Goal: Information Seeking & Learning: Learn about a topic

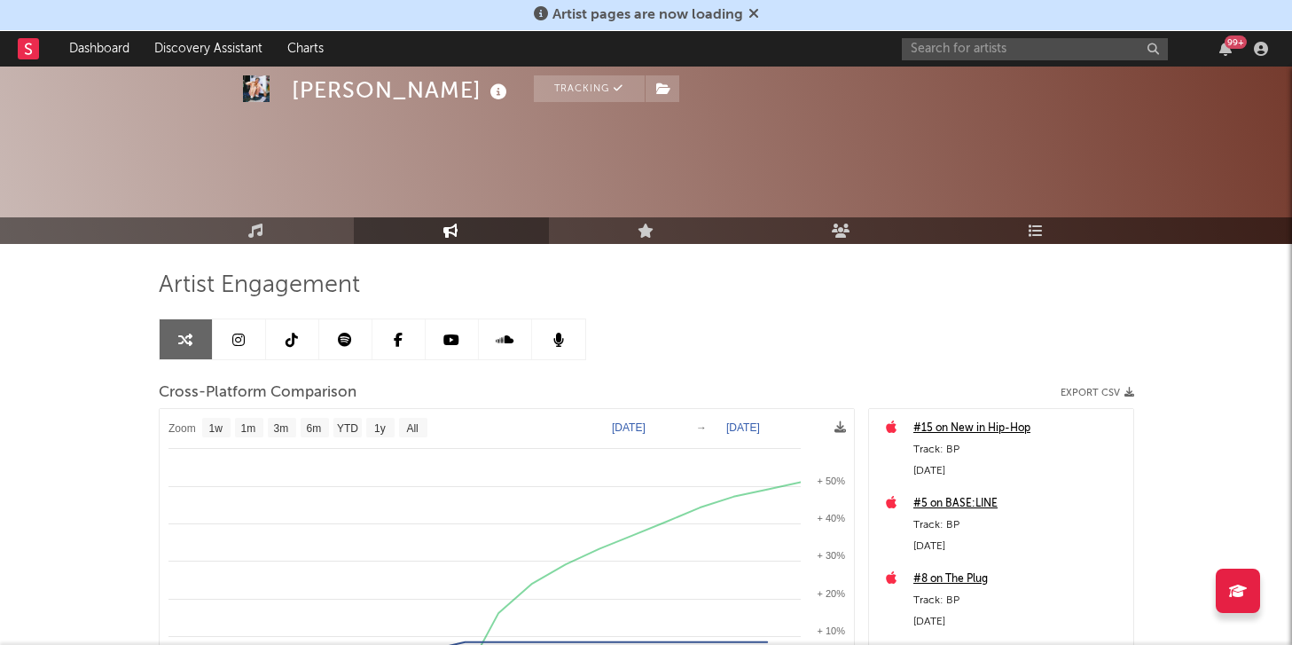
select select "1w"
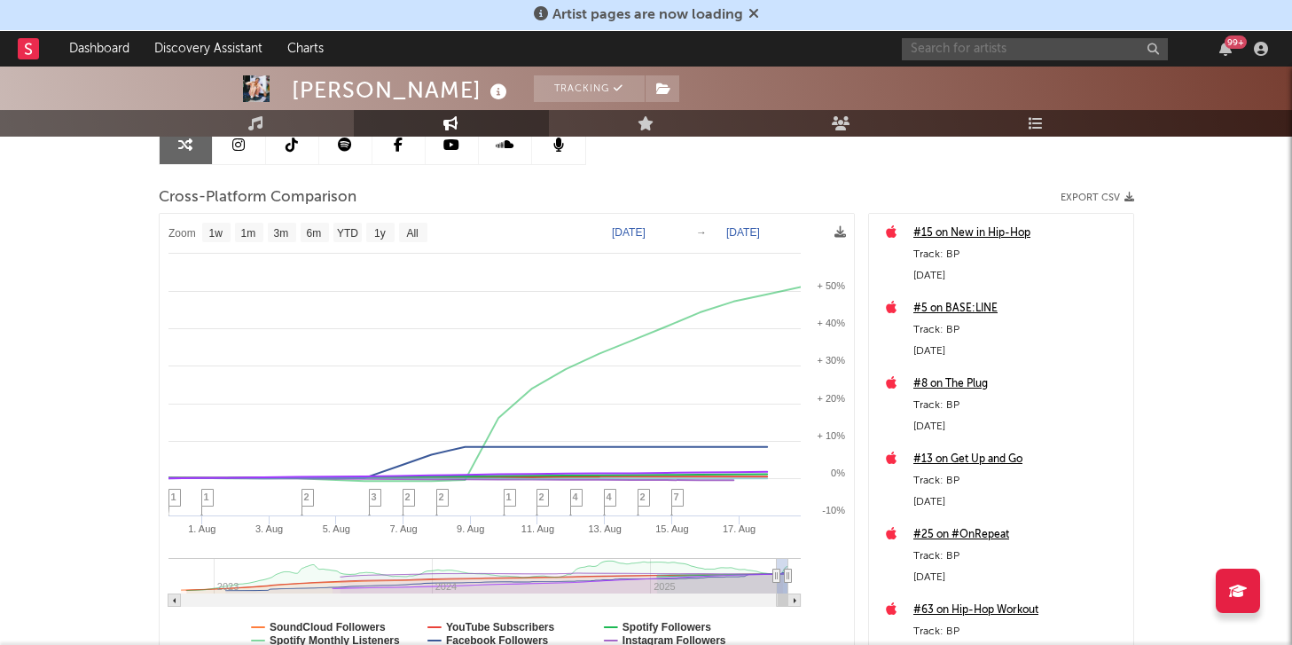
click at [1060, 52] on input "text" at bounding box center [1035, 49] width 266 height 22
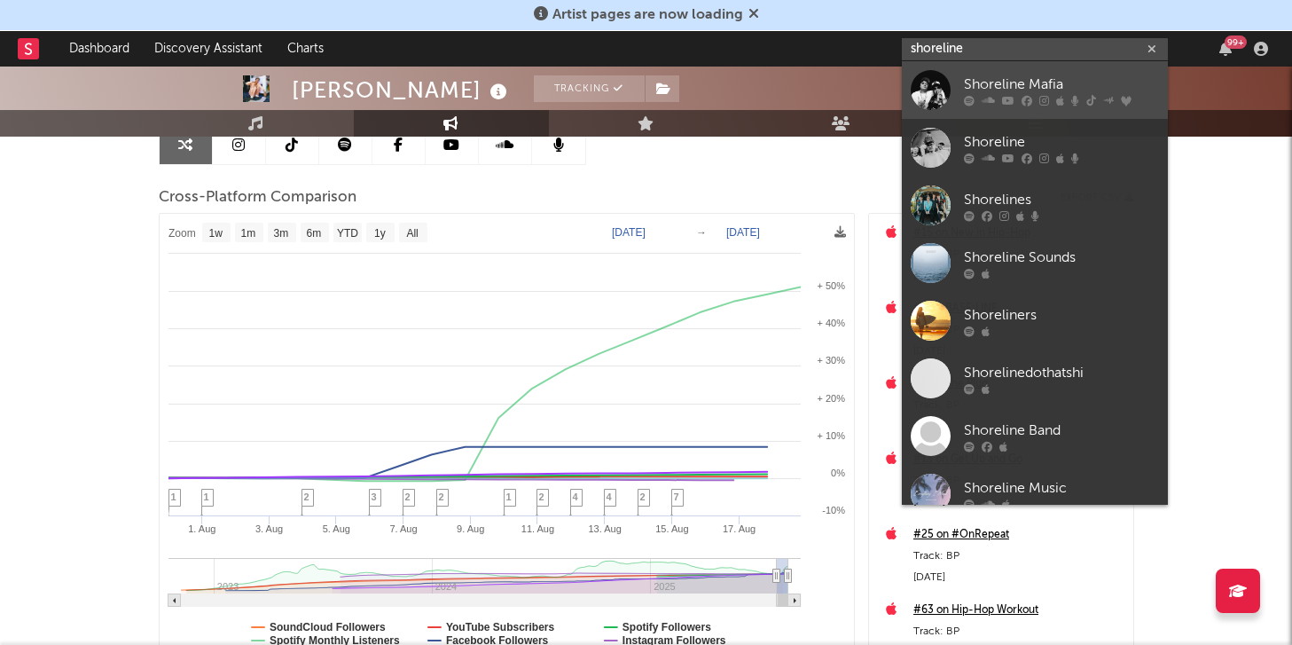
type input "shoreline"
click at [1025, 75] on div "Shoreline Mafia" at bounding box center [1061, 84] width 195 height 21
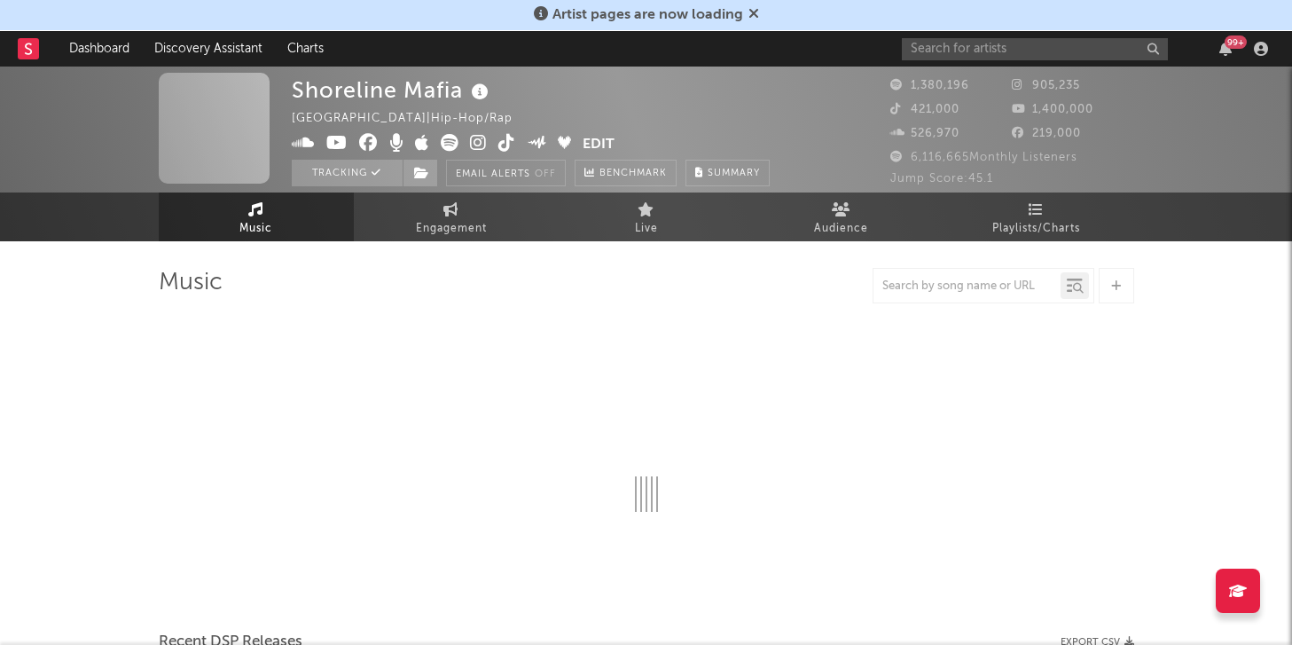
scroll to position [195, 0]
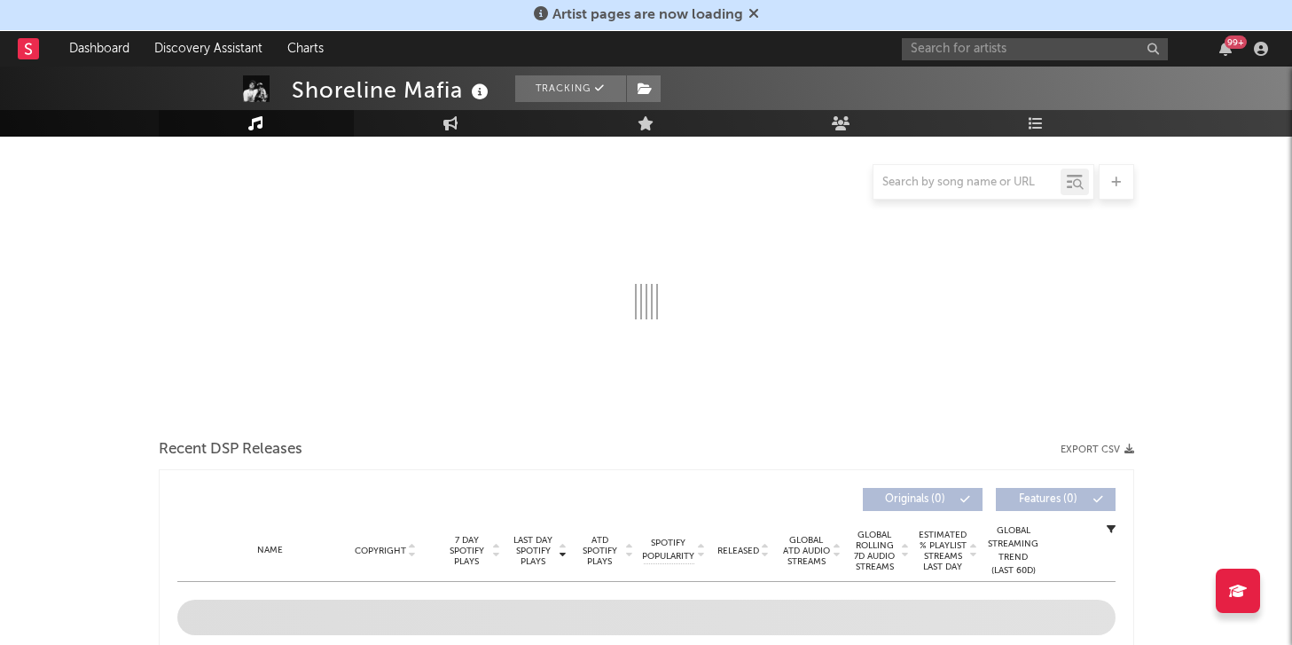
select select "6m"
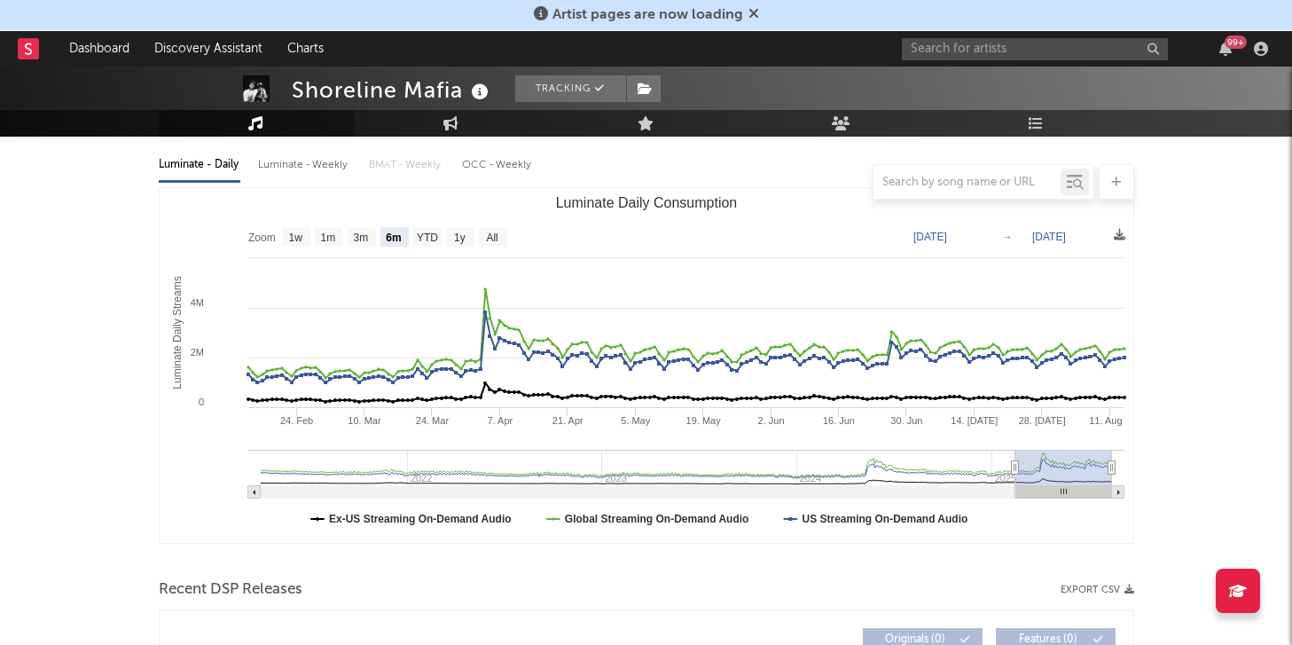
select select "6m"
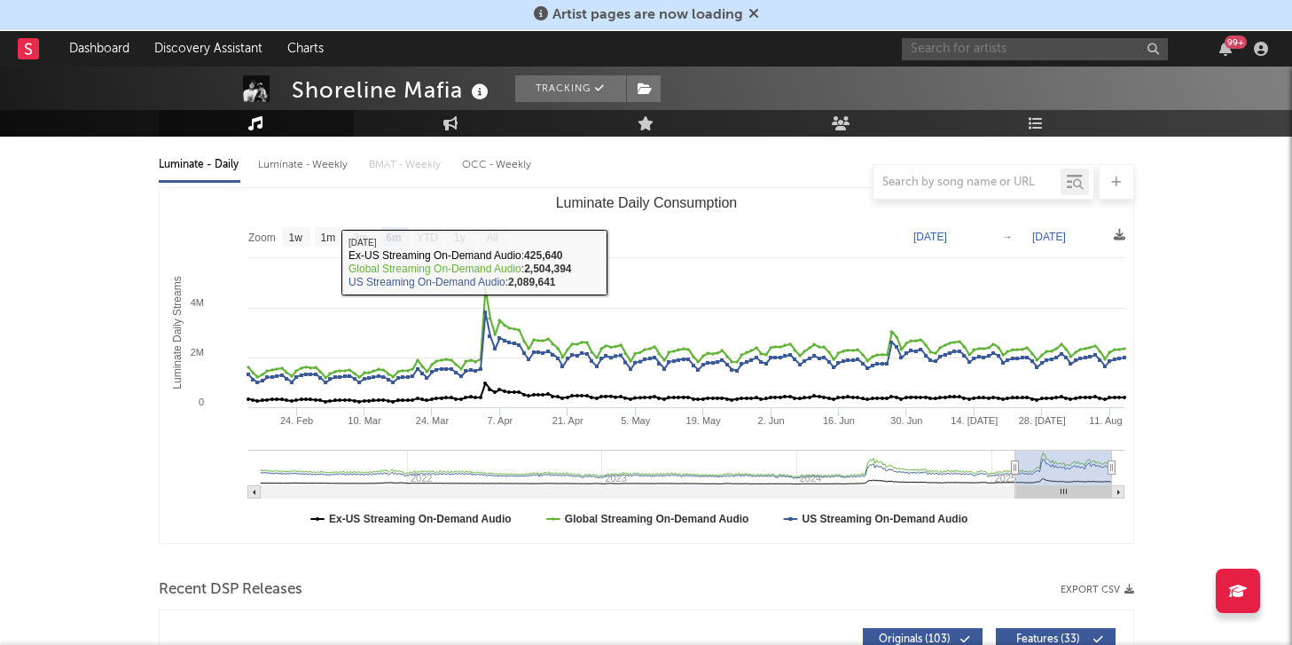
click at [1057, 48] on input "text" at bounding box center [1035, 49] width 266 height 22
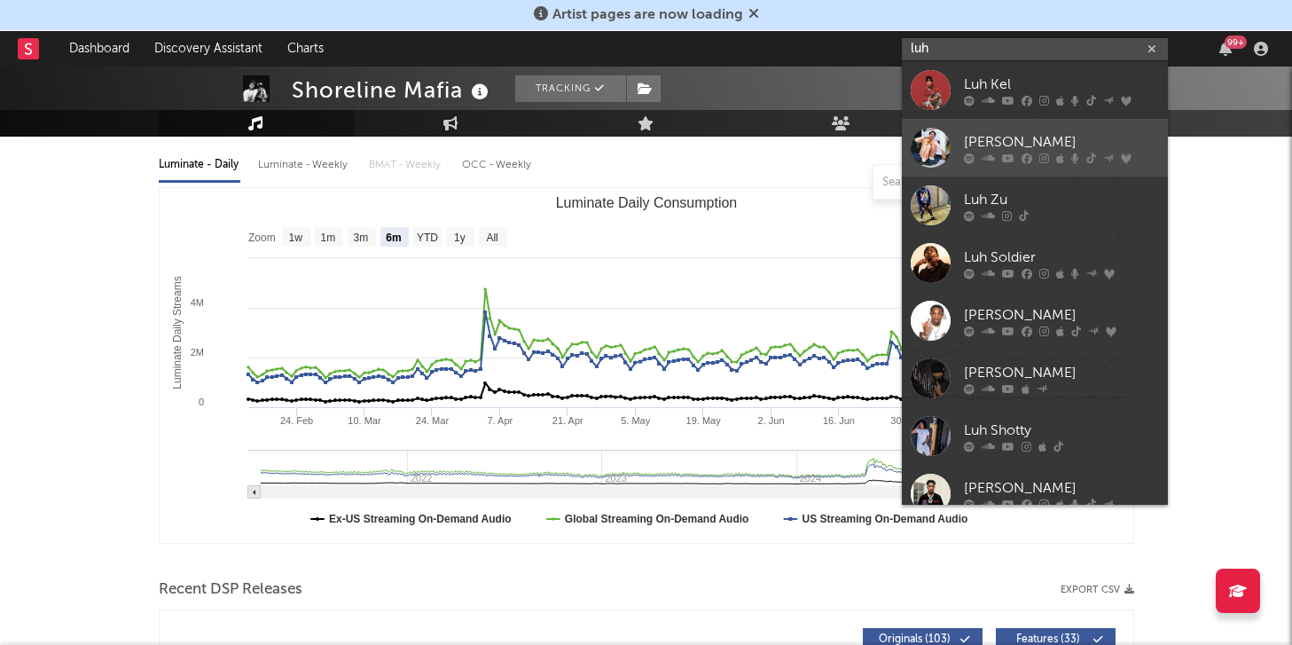
type input "luh"
click at [1059, 139] on div "[PERSON_NAME]" at bounding box center [1061, 141] width 195 height 21
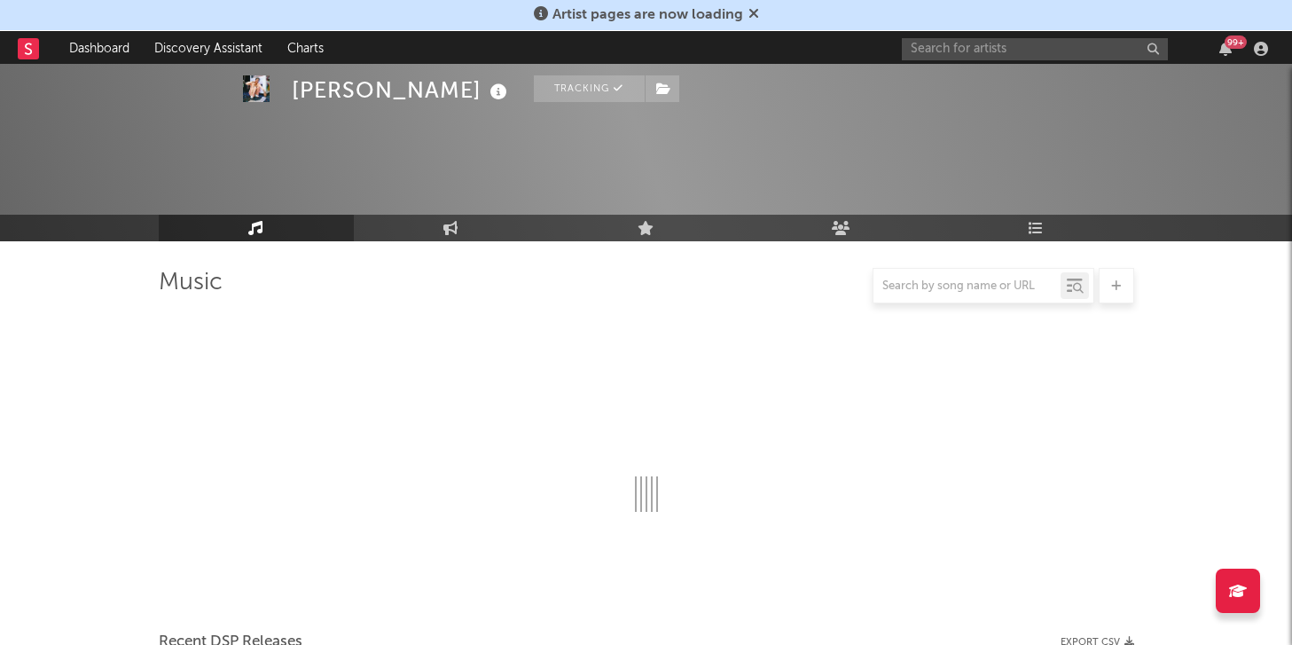
scroll to position [195, 0]
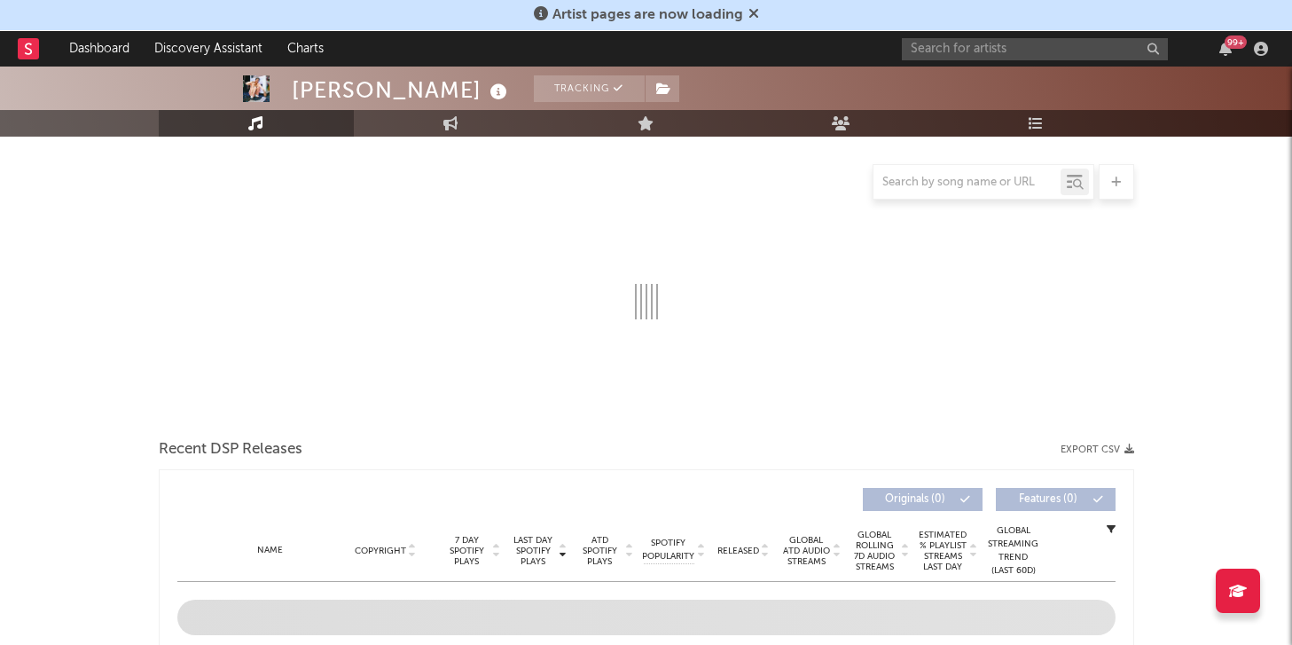
select select "6m"
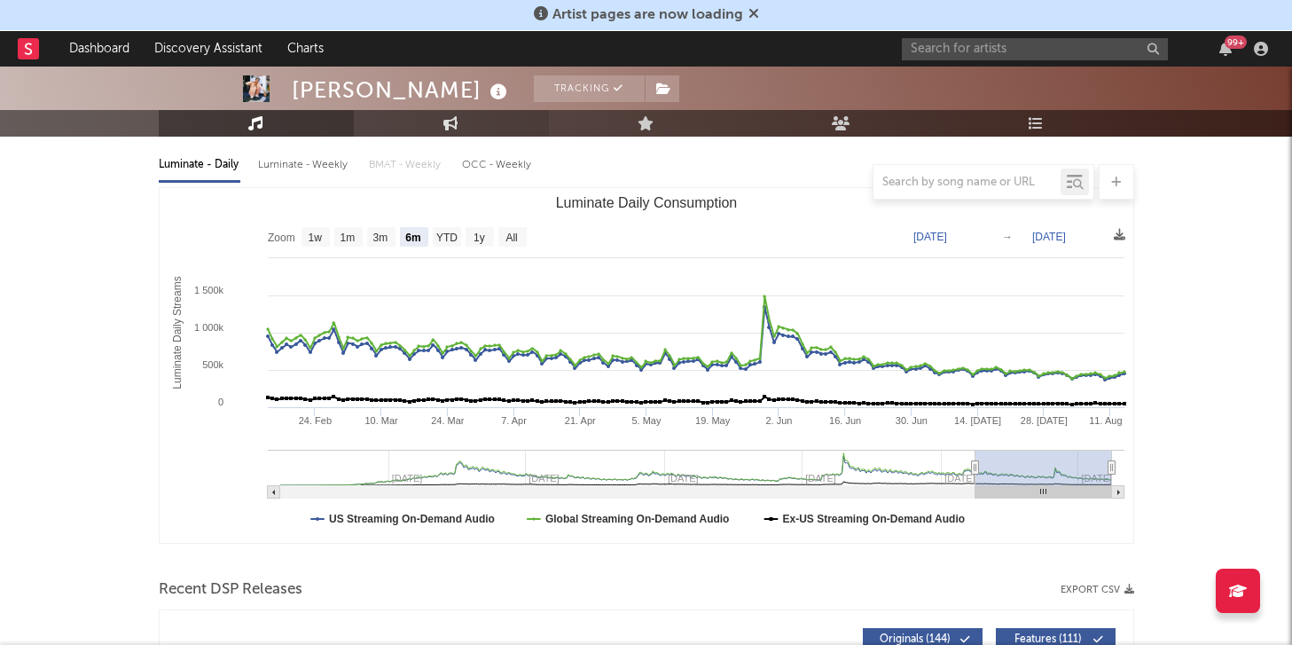
click at [452, 122] on icon at bounding box center [451, 123] width 15 height 14
select select "1w"
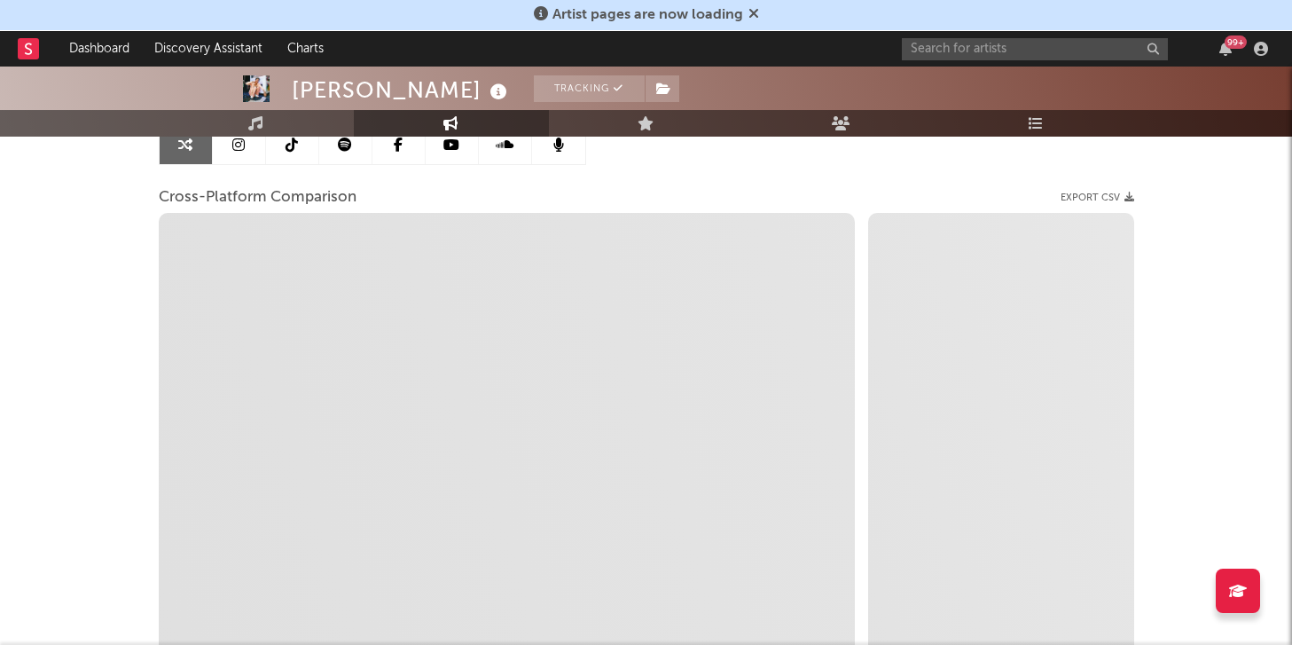
select select "1m"
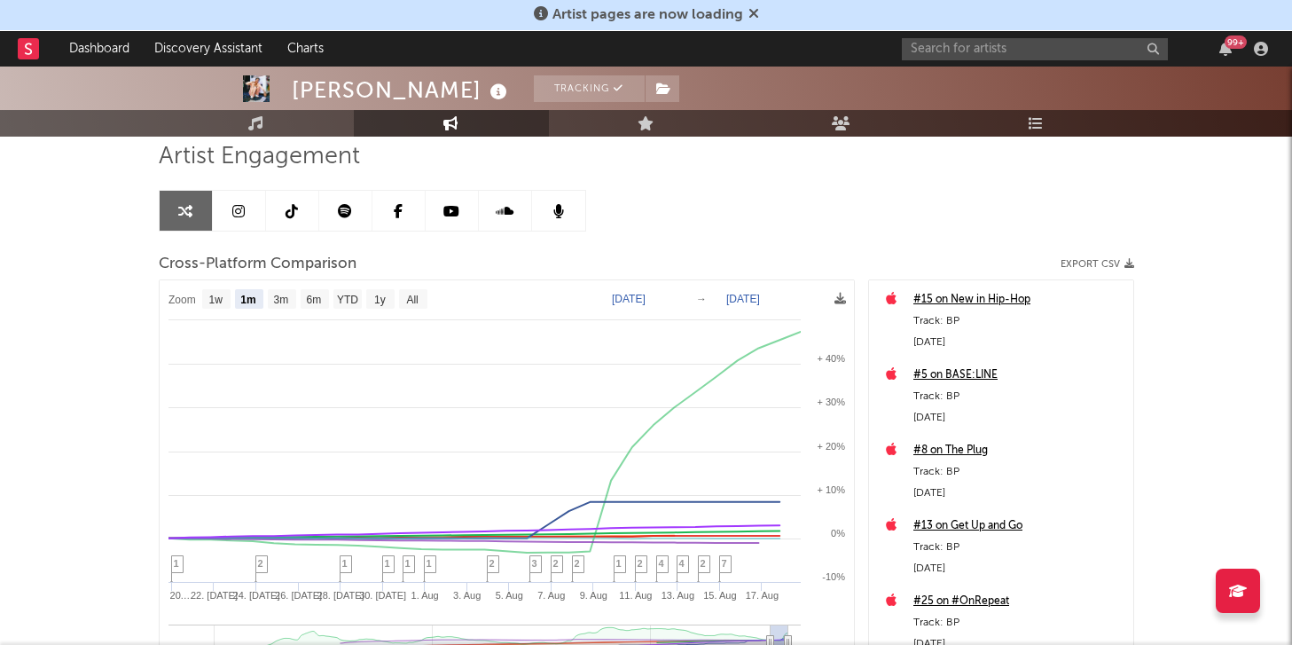
scroll to position [123, 0]
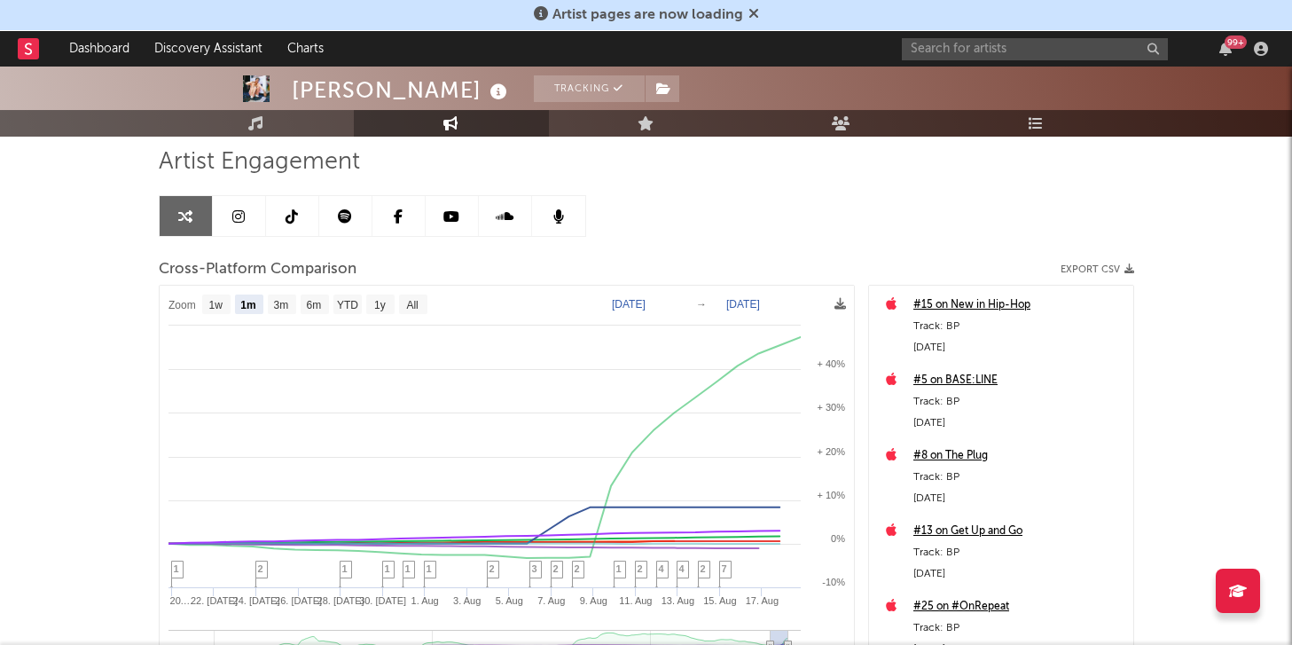
click at [640, 303] on text "[DATE]" at bounding box center [629, 304] width 34 height 12
type input "[DATE]"
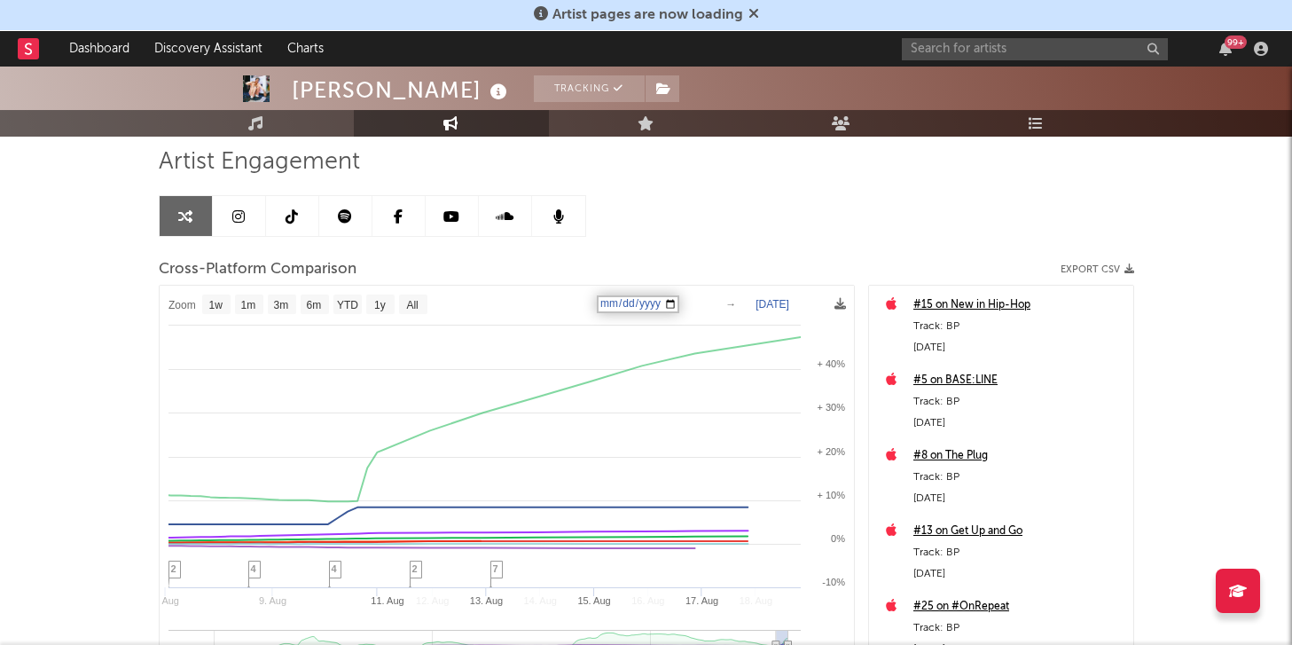
select select "1w"
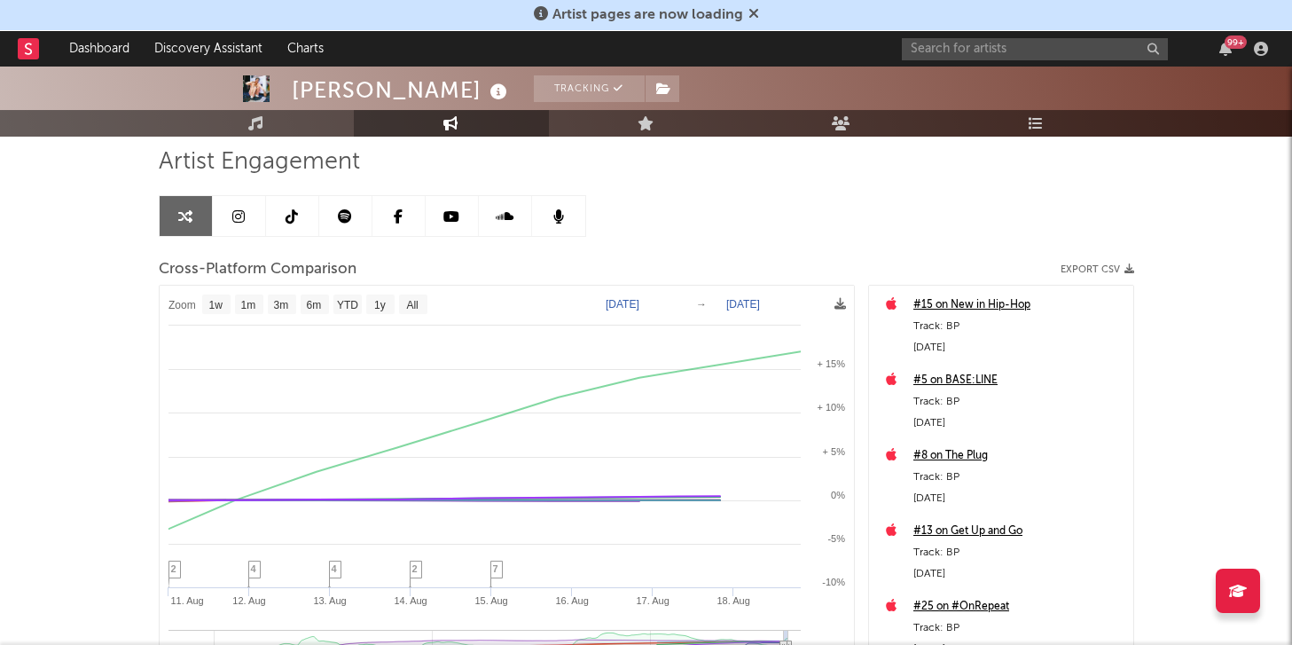
click at [1051, 35] on div "99 +" at bounding box center [1088, 48] width 373 height 35
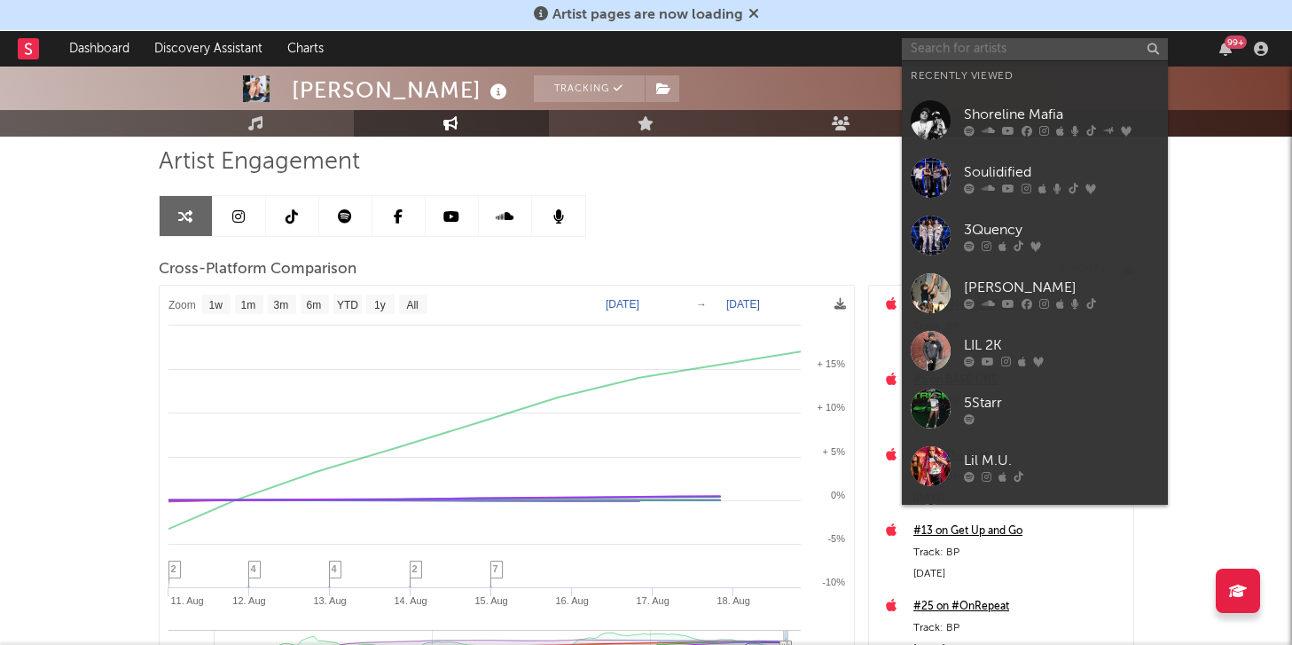
click at [1047, 47] on input "text" at bounding box center [1035, 49] width 266 height 22
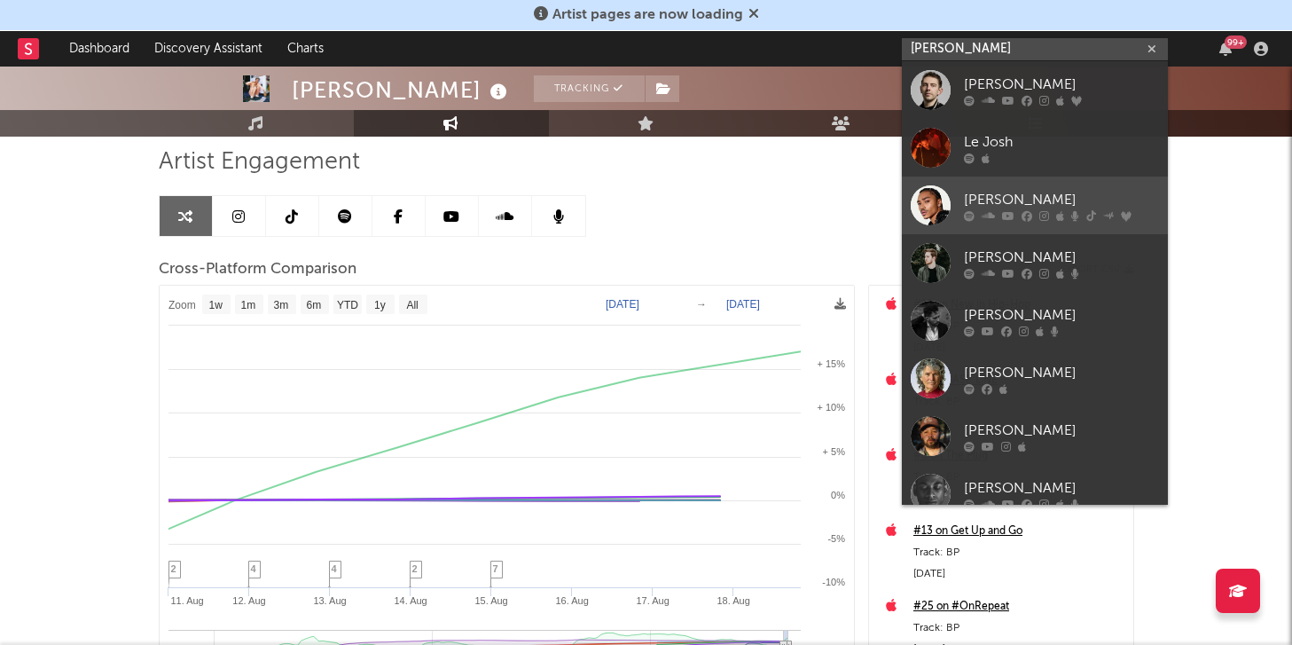
type input "[PERSON_NAME]"
click at [1057, 188] on link "[PERSON_NAME]" at bounding box center [1035, 206] width 266 height 58
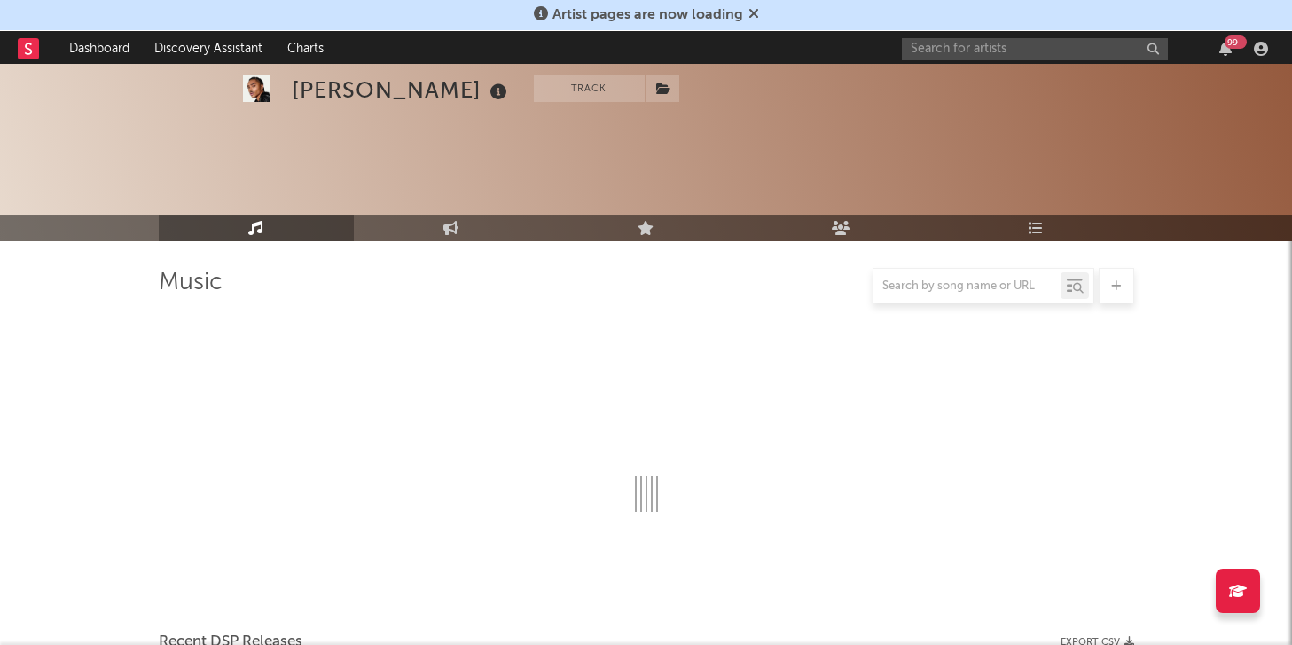
scroll to position [123, 0]
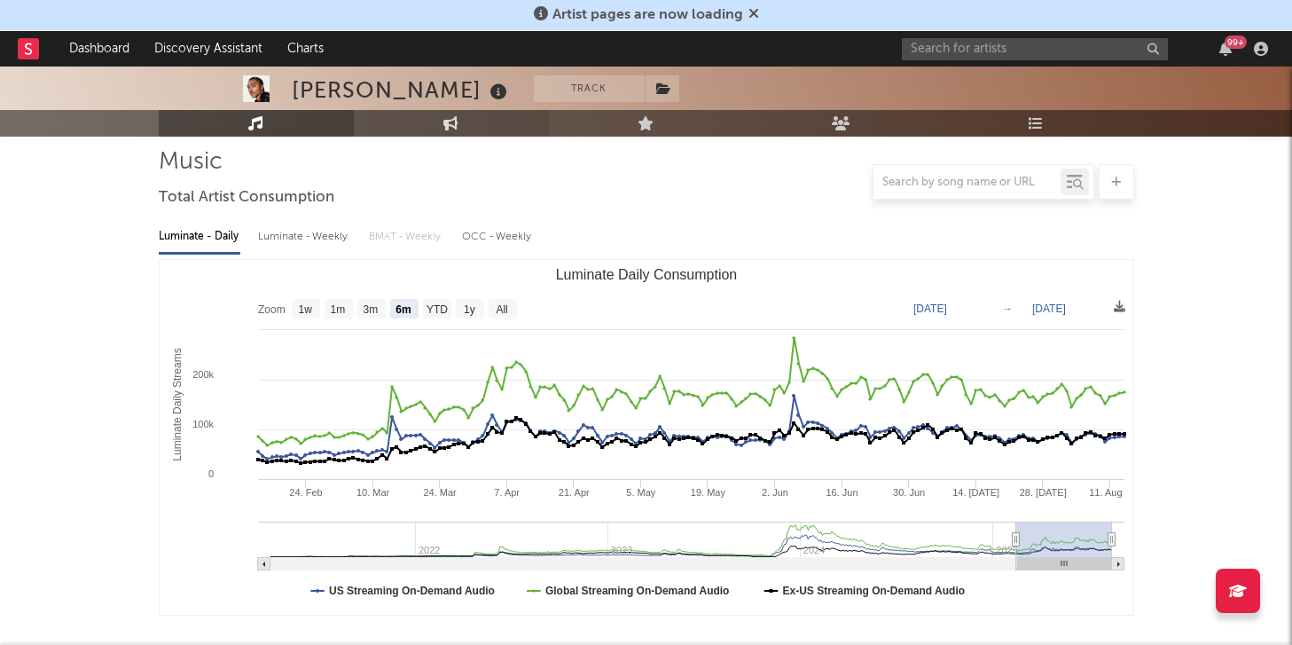
select select "6m"
click at [534, 89] on button "Track" at bounding box center [589, 88] width 111 height 27
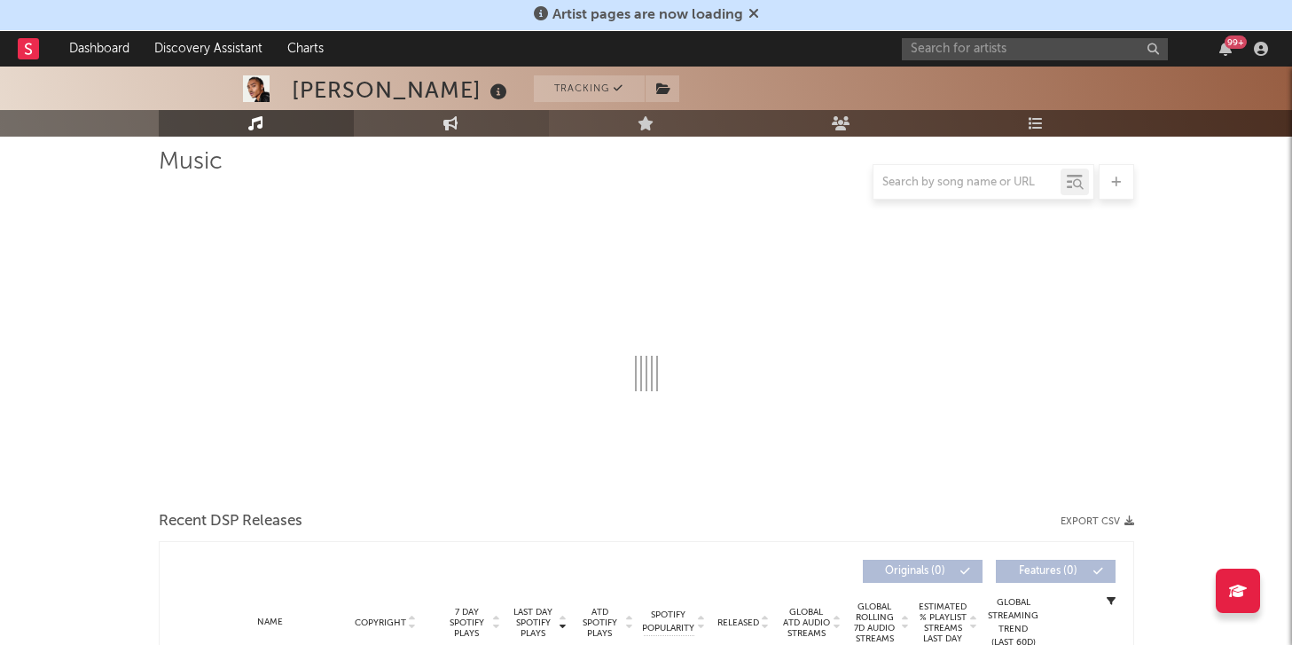
click at [495, 124] on link "Engagement" at bounding box center [451, 123] width 195 height 27
select select "1w"
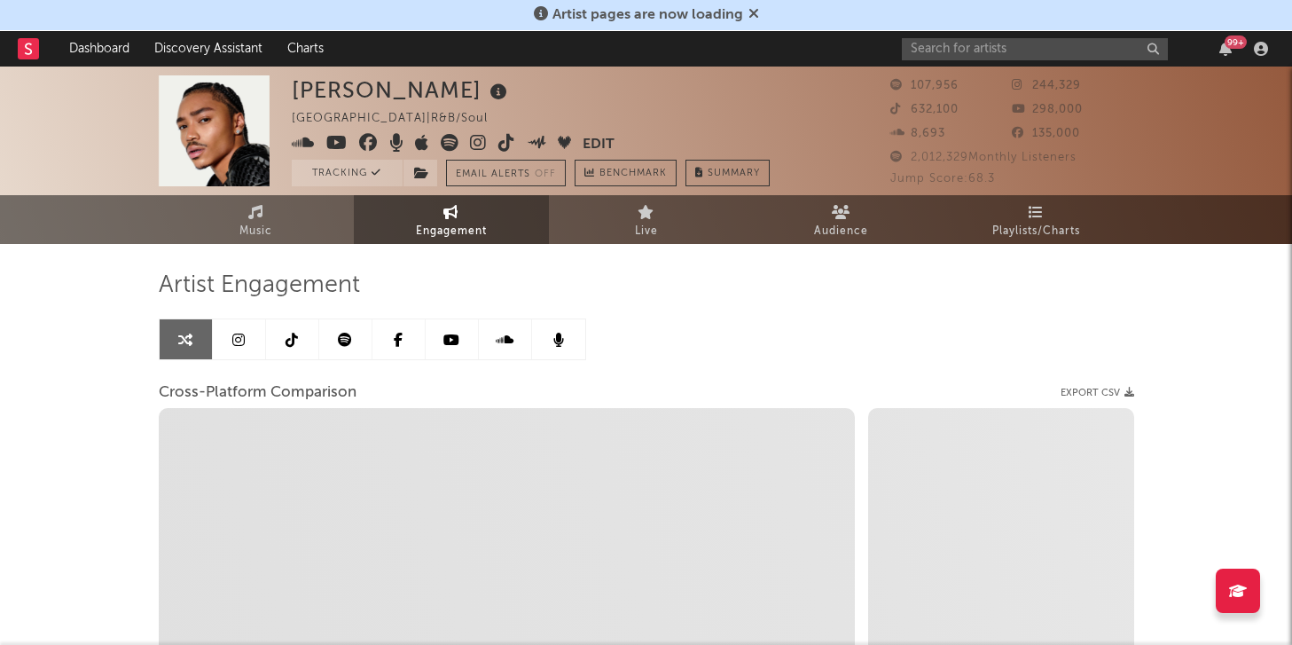
select select "1m"
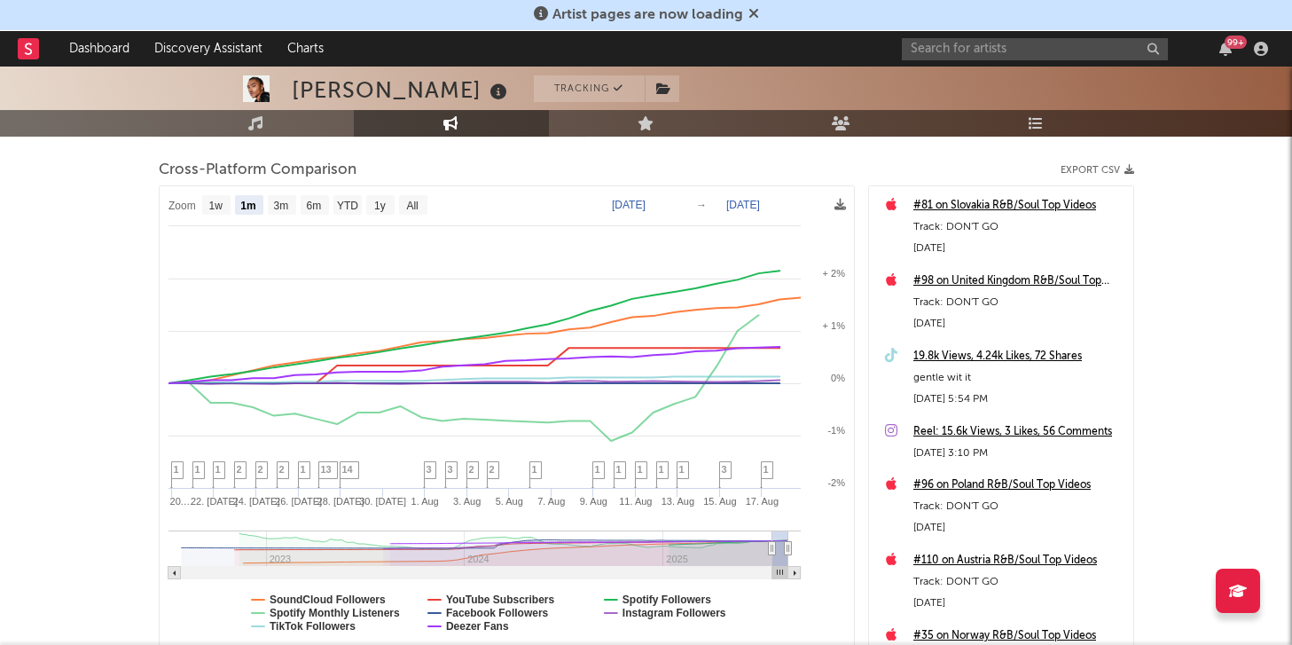
scroll to position [220, 0]
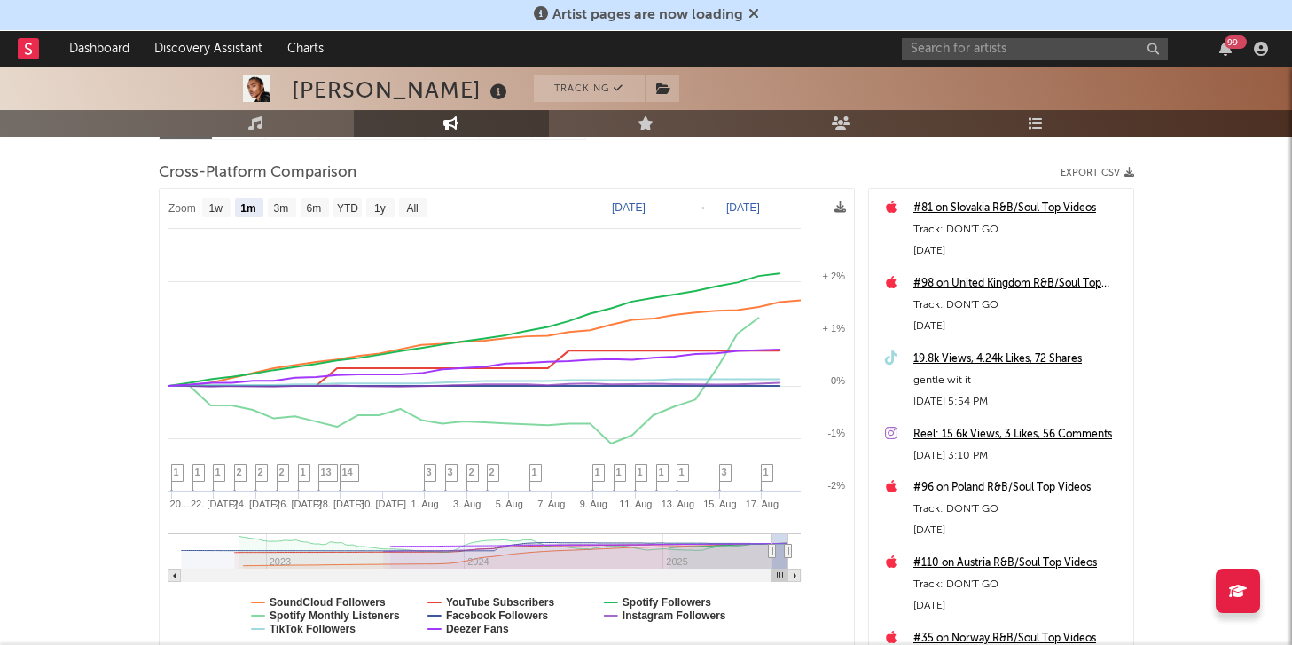
click at [620, 204] on text "[DATE]" at bounding box center [629, 207] width 34 height 12
type input "[DATE]"
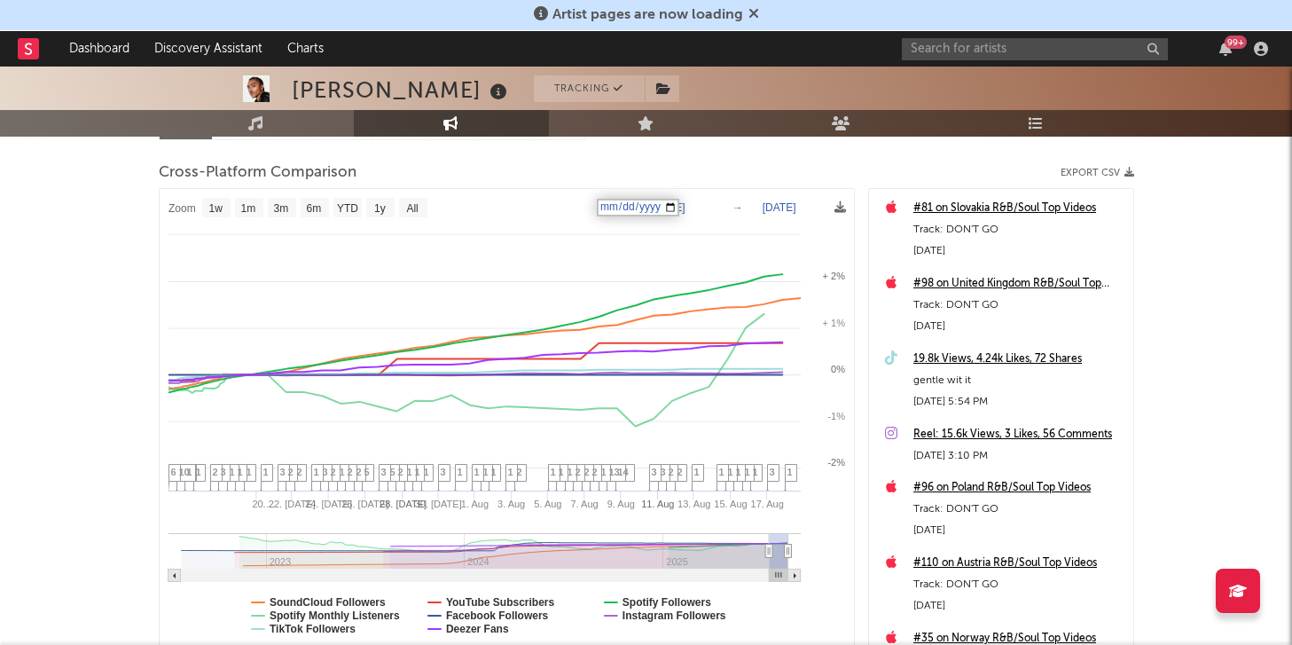
select select "1w"
